Goal: Information Seeking & Learning: Learn about a topic

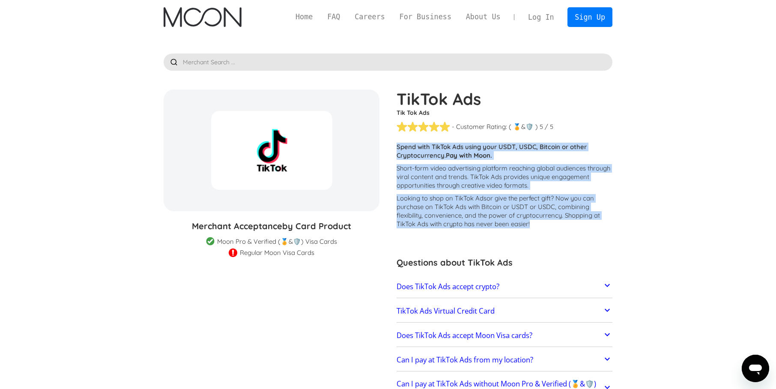
drag, startPoint x: 536, startPoint y: 223, endPoint x: 397, endPoint y: 146, distance: 159.3
click at [397, 146] on div "Customers report issues with transactions at TikTok Ads . Some merchants are di…" at bounding box center [504, 188] width 216 height 90
copy div "Spend with TikTok Ads using your USDT, USDC, Bitcoin or other Cryptocurrency. P…"
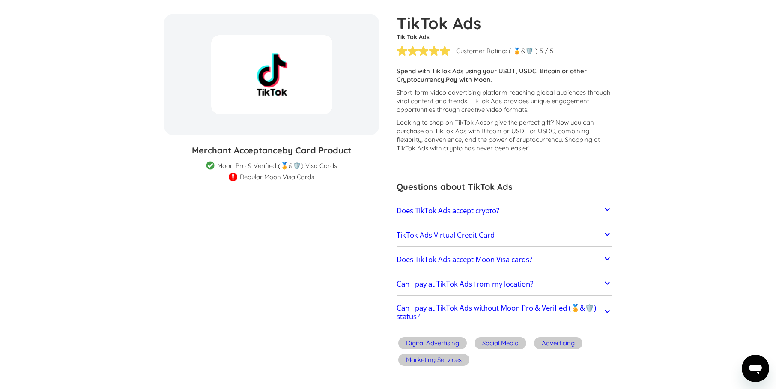
scroll to position [78, 0]
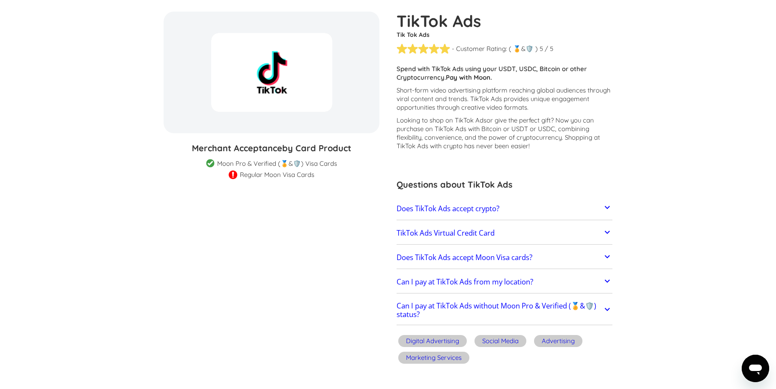
click at [604, 210] on icon at bounding box center [607, 207] width 10 height 10
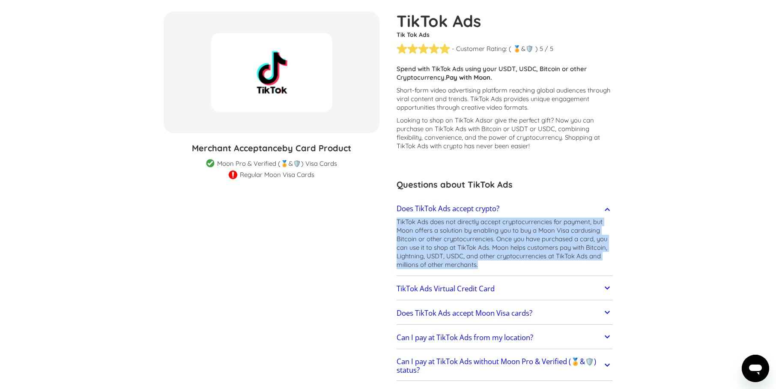
drag, startPoint x: 481, startPoint y: 266, endPoint x: 396, endPoint y: 225, distance: 94.6
click at [396, 225] on p "TikTok Ads does not directly accept cryptocurrencies for payment, but Moon offe…" at bounding box center [504, 242] width 216 height 51
copy p "TikTok Ads does not directly accept cryptocurrencies for payment, but Moon offe…"
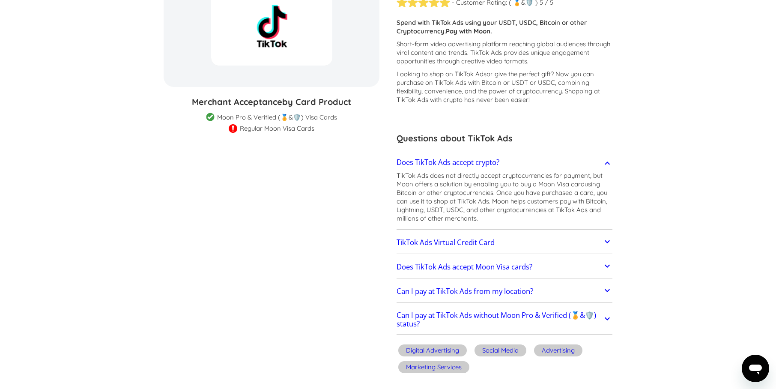
scroll to position [138, 0]
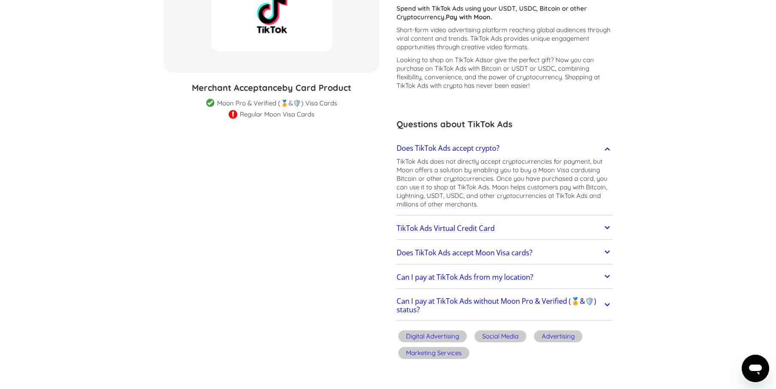
click at [605, 228] on icon at bounding box center [607, 227] width 10 height 10
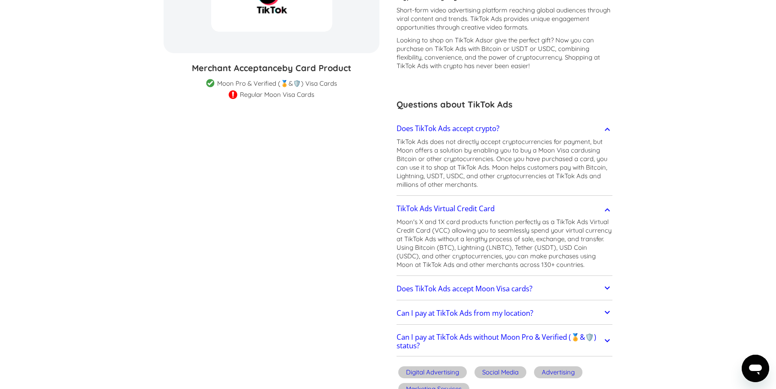
scroll to position [159, 0]
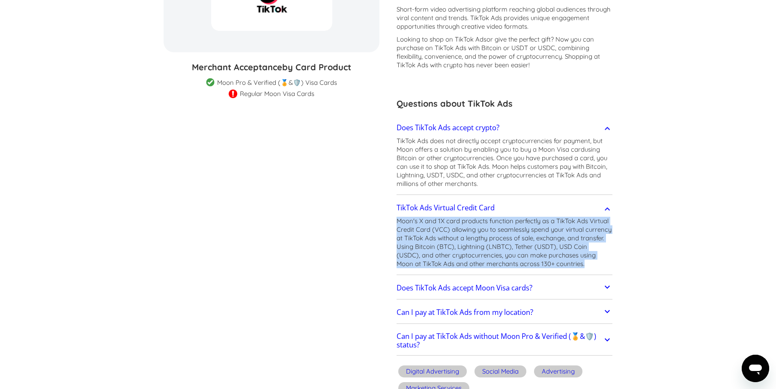
drag, startPoint x: 563, startPoint y: 264, endPoint x: 399, endPoint y: 215, distance: 170.7
click at [399, 215] on div "TikTok Ads Virtual Credit Card Moon's X and 1X card products function perfectly…" at bounding box center [504, 236] width 216 height 78
copy div "Moon's X and 1X card products function perfectly as a TikTok Ads Virtual Credit…"
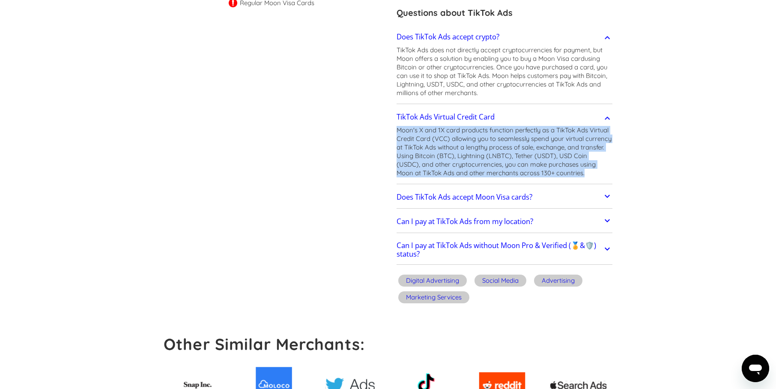
scroll to position [261, 0]
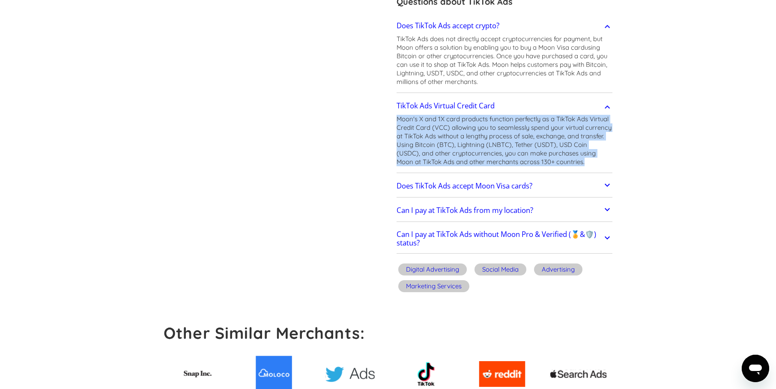
click at [605, 188] on icon at bounding box center [607, 185] width 10 height 10
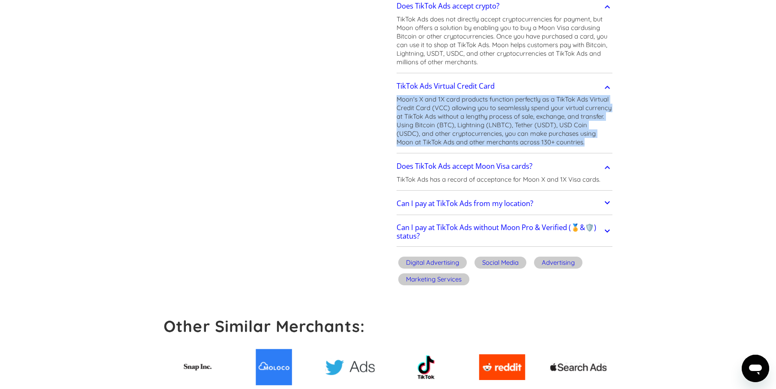
scroll to position [282, 0]
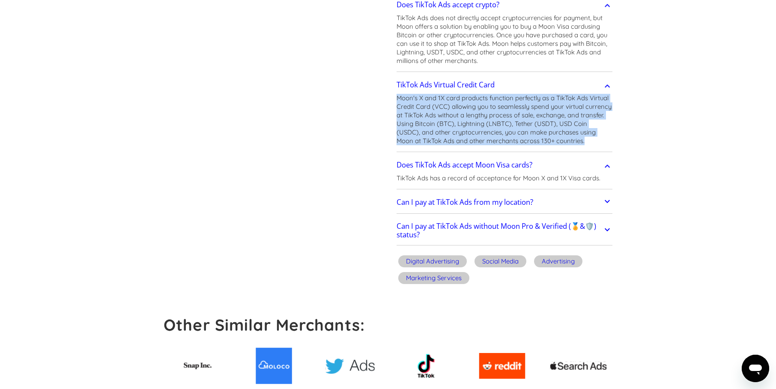
click at [604, 204] on icon at bounding box center [607, 201] width 10 height 10
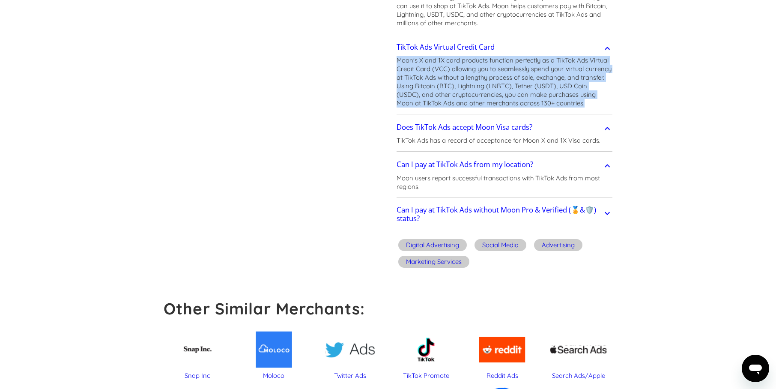
scroll to position [325, 0]
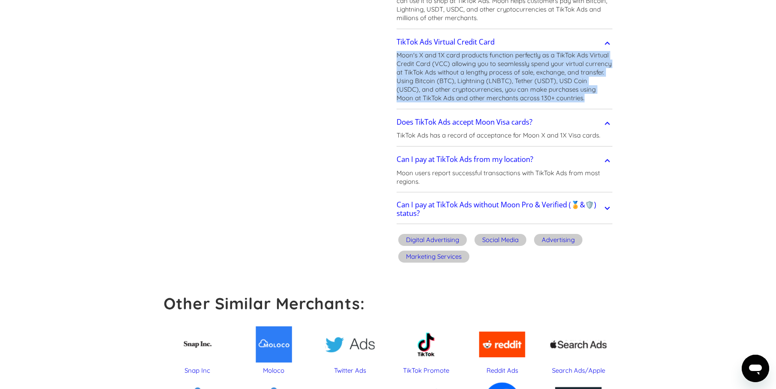
click at [610, 210] on icon at bounding box center [607, 208] width 10 height 10
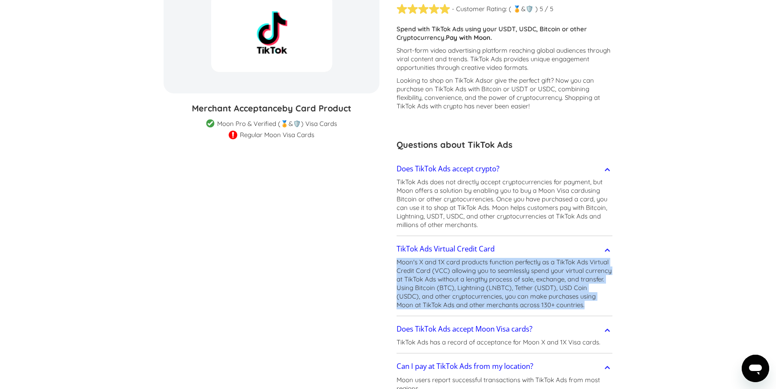
scroll to position [0, 0]
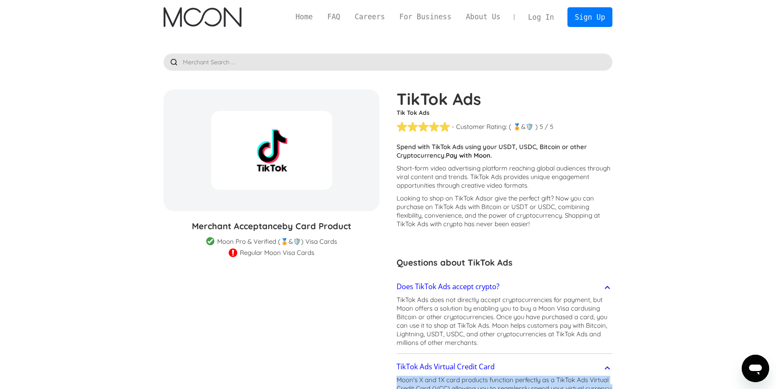
click at [194, 13] on img "home" at bounding box center [202, 17] width 77 height 20
